Goal: Task Accomplishment & Management: Use online tool/utility

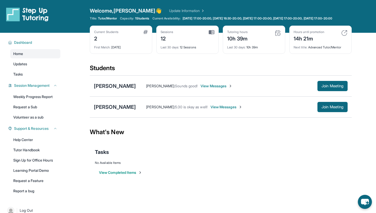
scroll to position [37, 0]
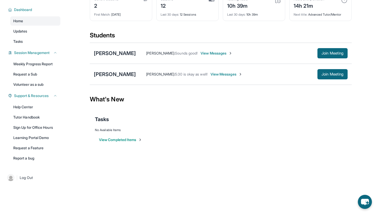
click at [297, 47] on div "[PERSON_NAME] [PERSON_NAME] : Sounds good! View Messages Join Meeting" at bounding box center [221, 53] width 262 height 21
click at [297, 50] on button "Join Meeting" at bounding box center [332, 53] width 30 height 10
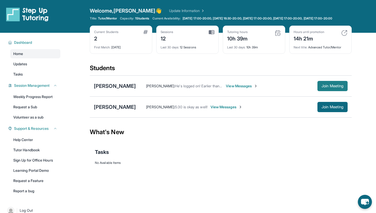
click at [328, 86] on button "Join Meeting" at bounding box center [332, 86] width 30 height 10
